Goal: Task Accomplishment & Management: Manage account settings

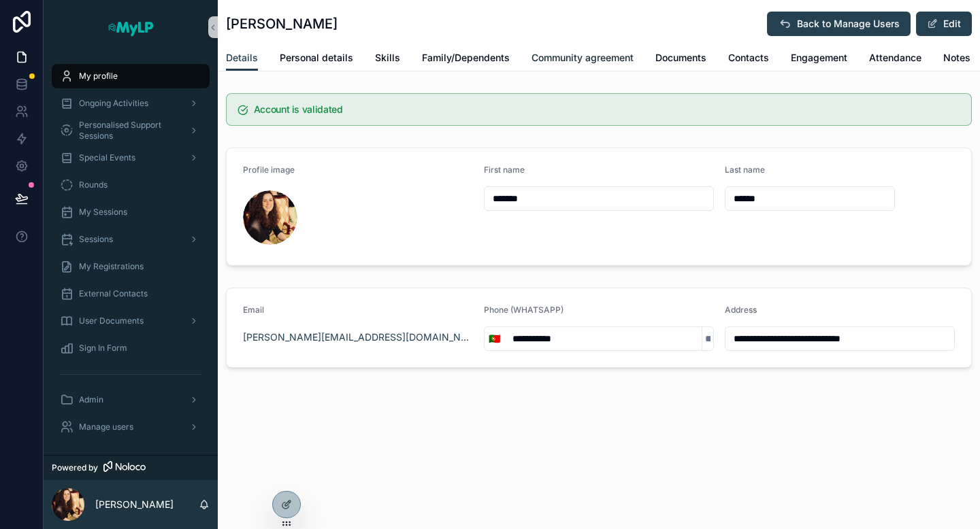
click at [611, 49] on link "Community agreement" at bounding box center [582, 59] width 102 height 27
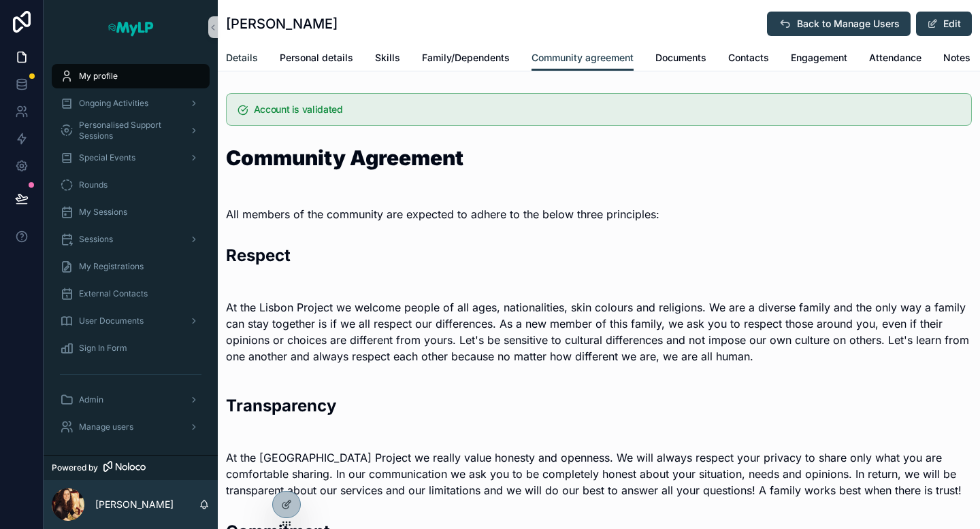
click at [244, 59] on span "Details" at bounding box center [242, 58] width 32 height 14
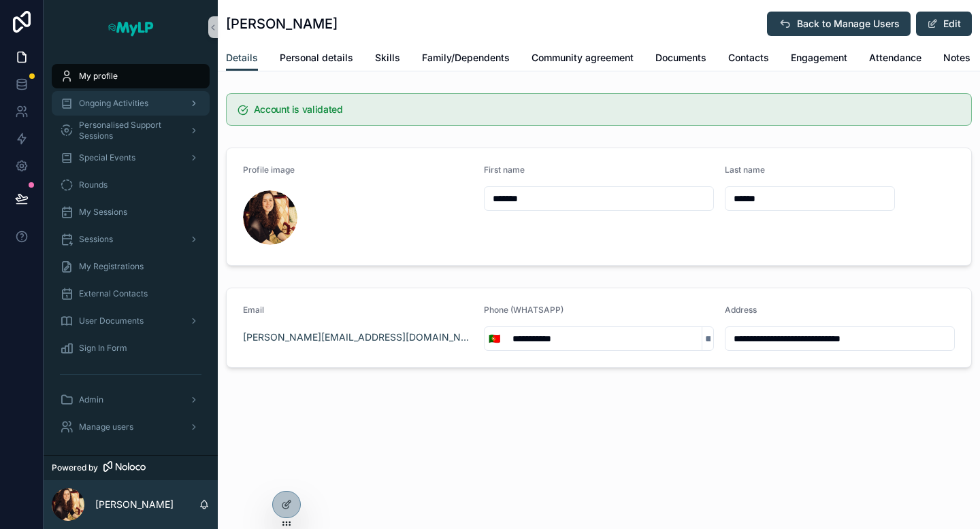
click at [118, 103] on span "Ongoing Activities" at bounding box center [113, 103] width 69 height 11
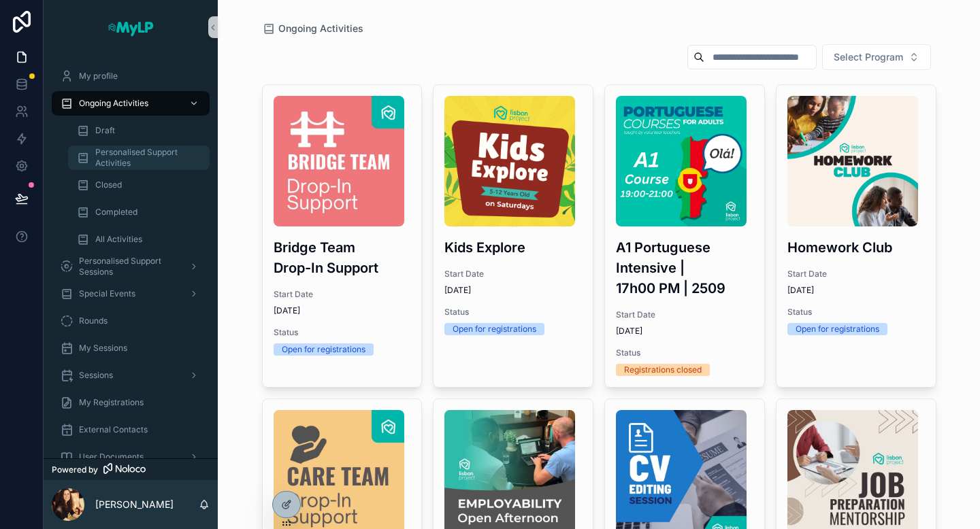
click at [131, 163] on span "Personalised Support Activities" at bounding box center [145, 158] width 101 height 22
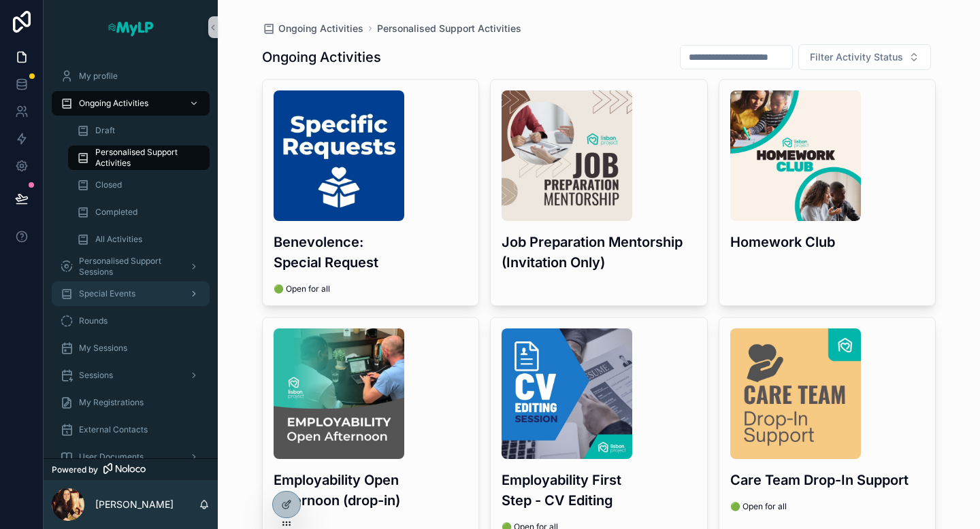
click at [125, 294] on span "Special Events" at bounding box center [107, 294] width 56 height 11
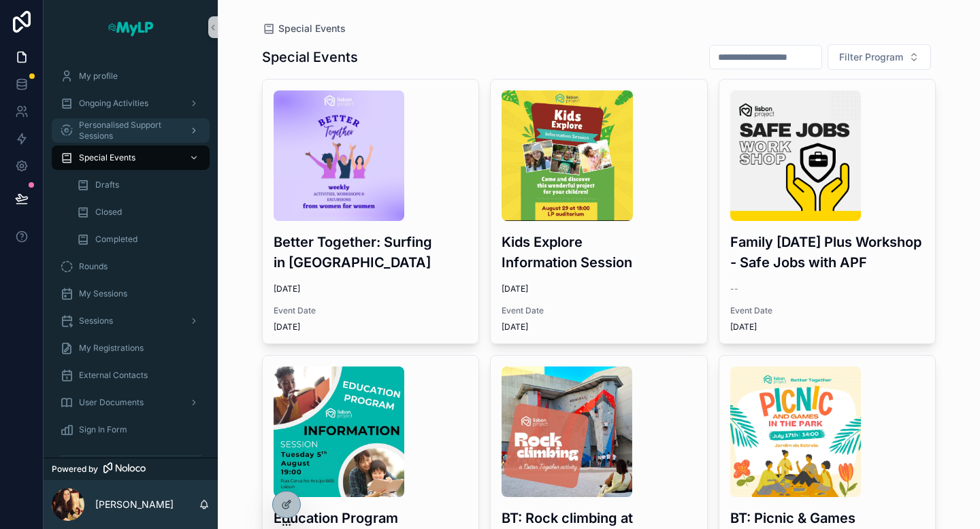
click at [115, 122] on span "Personalised Support Sessions" at bounding box center [128, 131] width 99 height 22
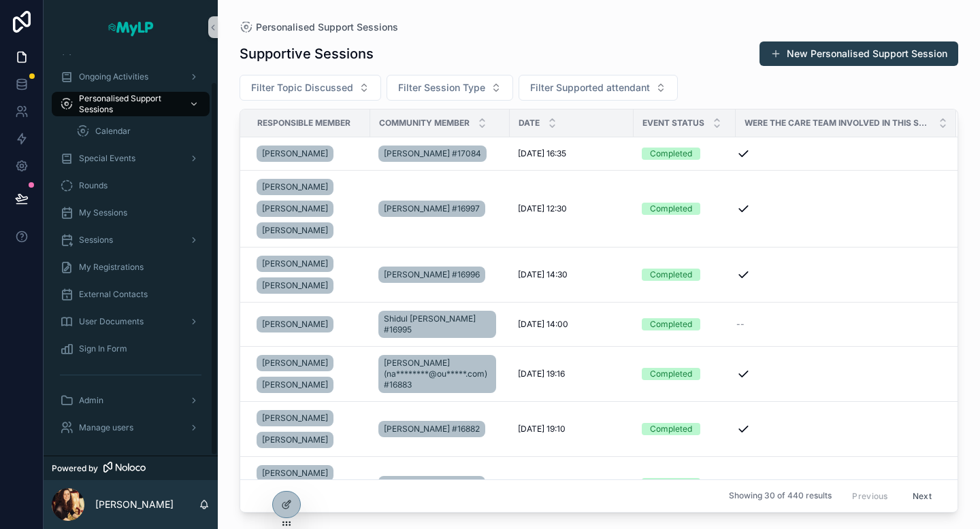
scroll to position [29, 0]
click at [96, 425] on span "Manage users" at bounding box center [106, 426] width 54 height 11
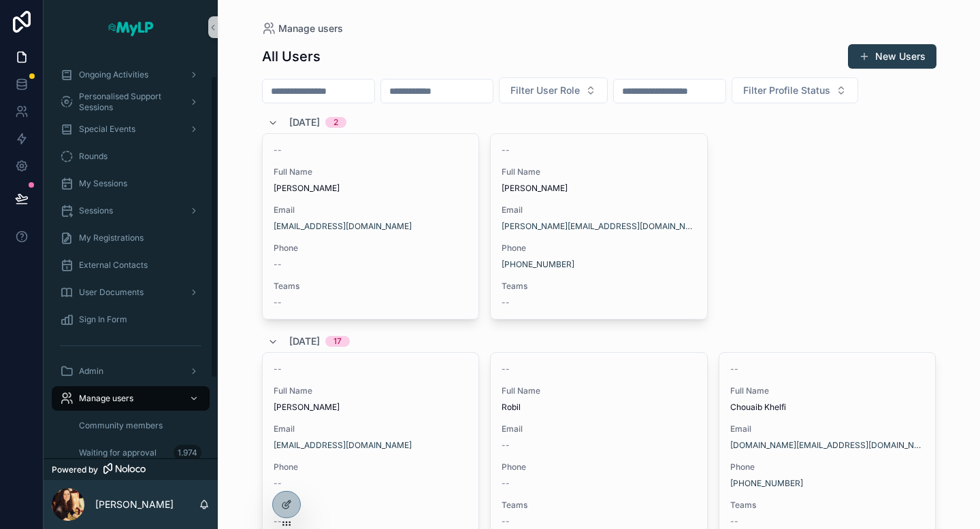
click at [300, 82] on input "scrollable content" at bounding box center [319, 91] width 112 height 19
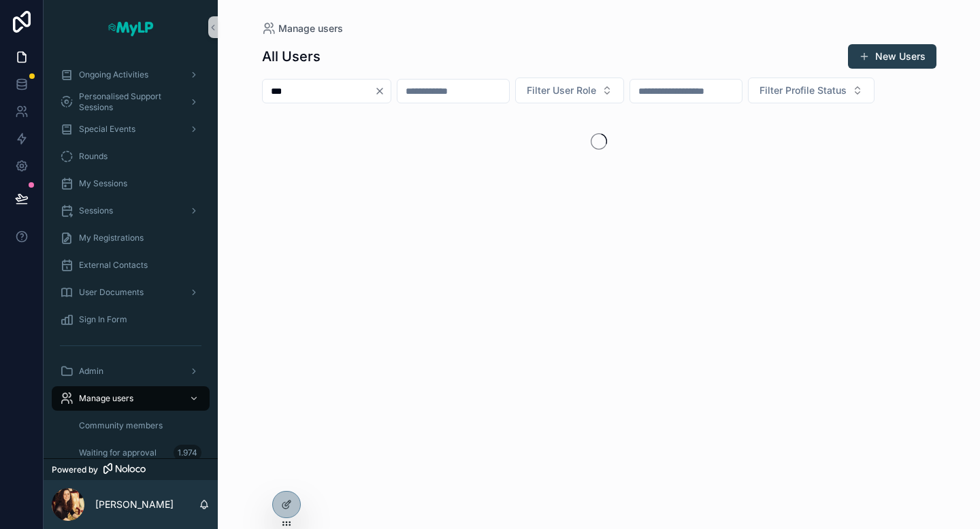
type input "****"
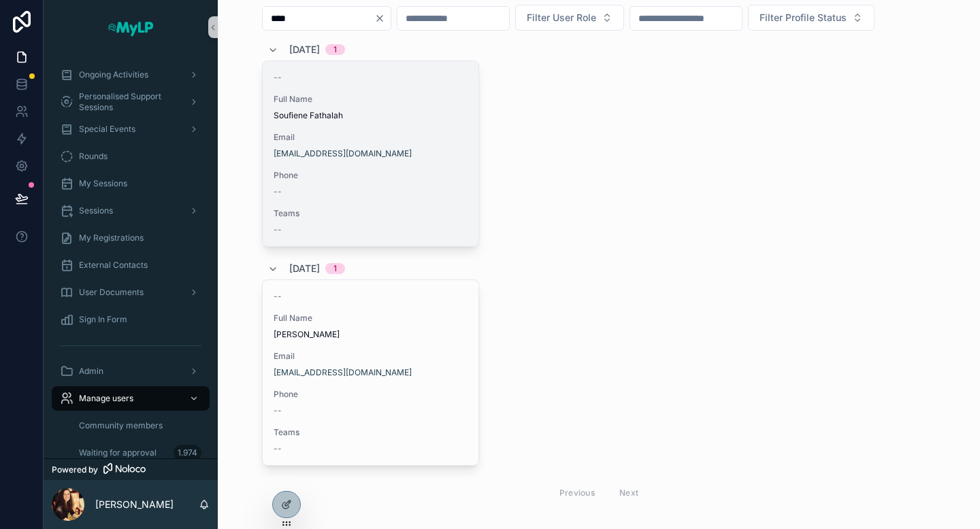
scroll to position [78, 0]
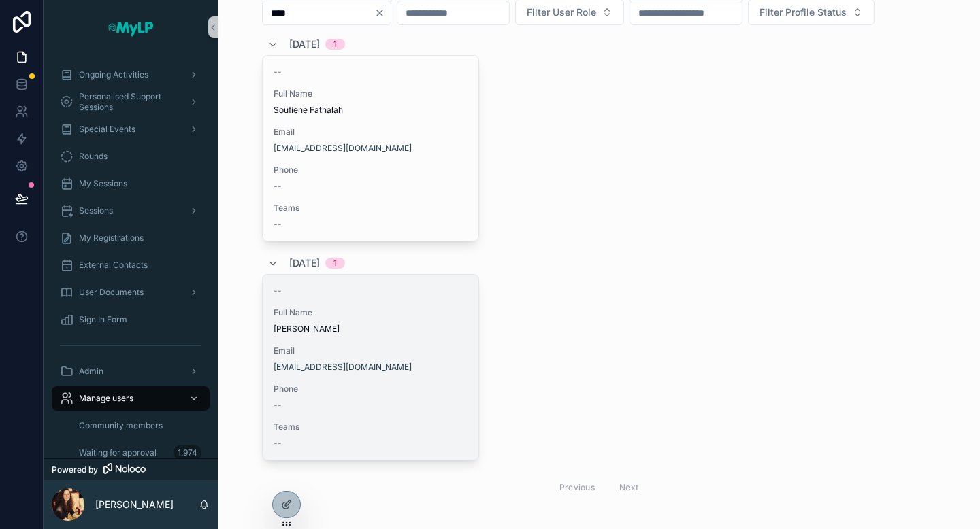
click at [449, 325] on span "[PERSON_NAME]" at bounding box center [371, 329] width 195 height 11
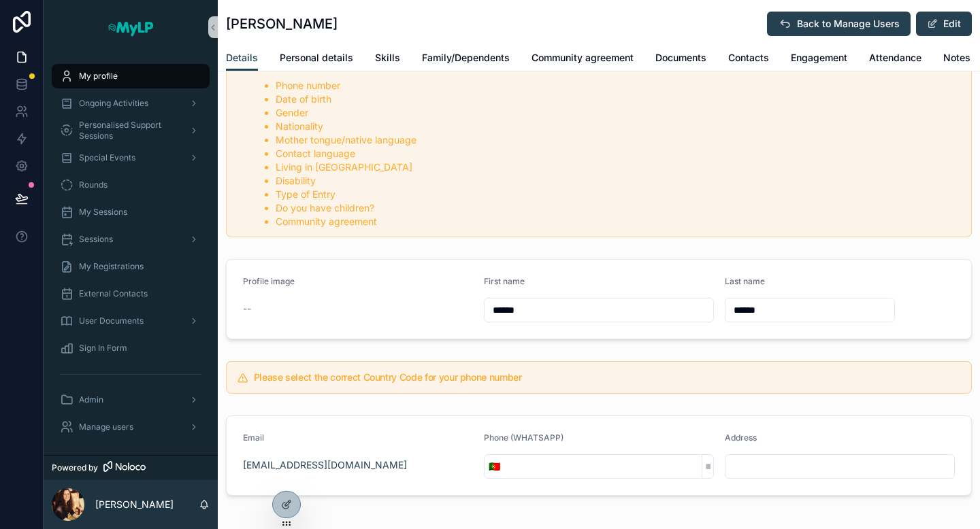
scroll to position [61, 0]
